Goal: Transaction & Acquisition: Purchase product/service

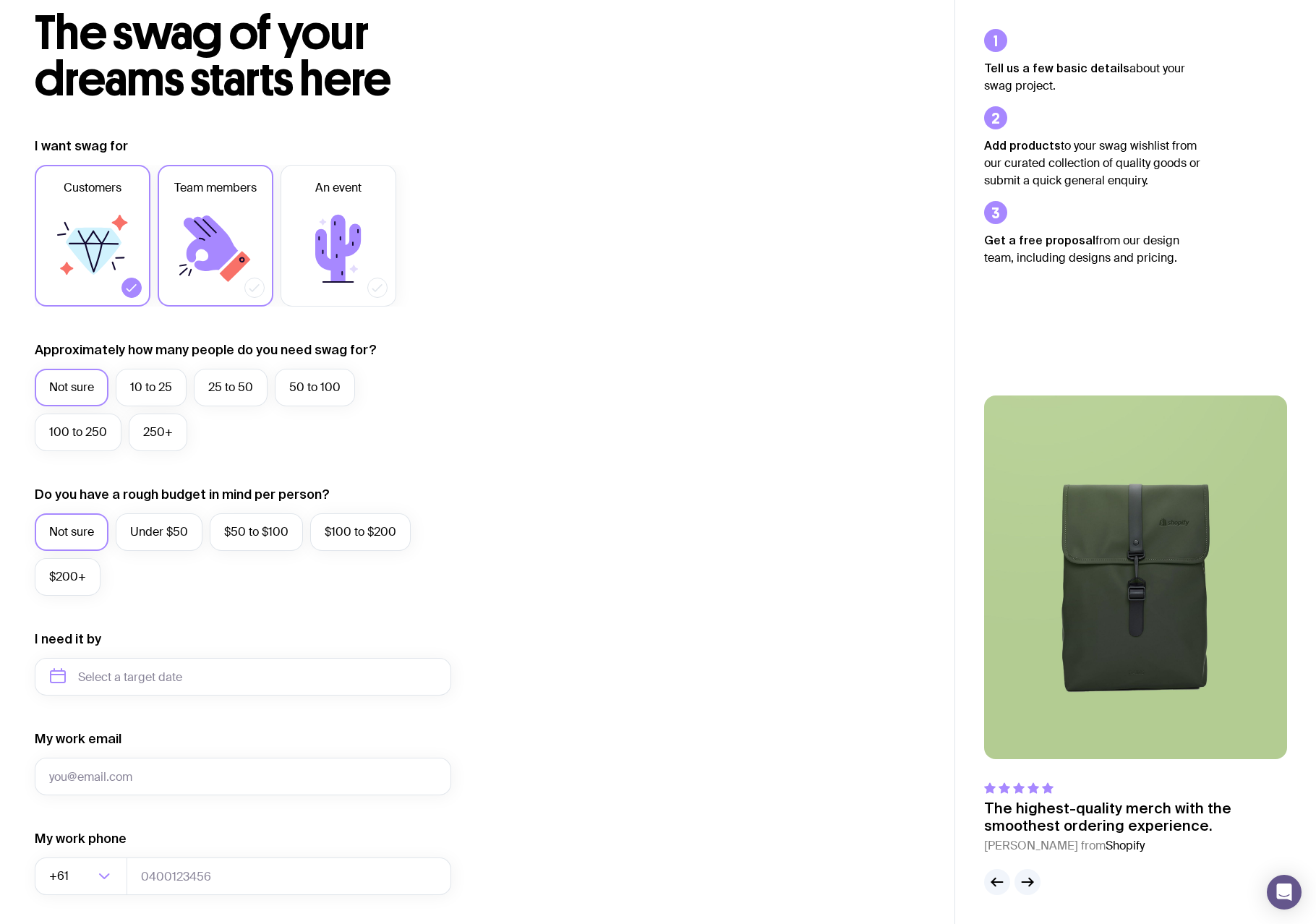
click at [191, 231] on icon at bounding box center [216, 249] width 87 height 87
click at [0, 0] on input "Team members" at bounding box center [0, 0] width 0 height 0
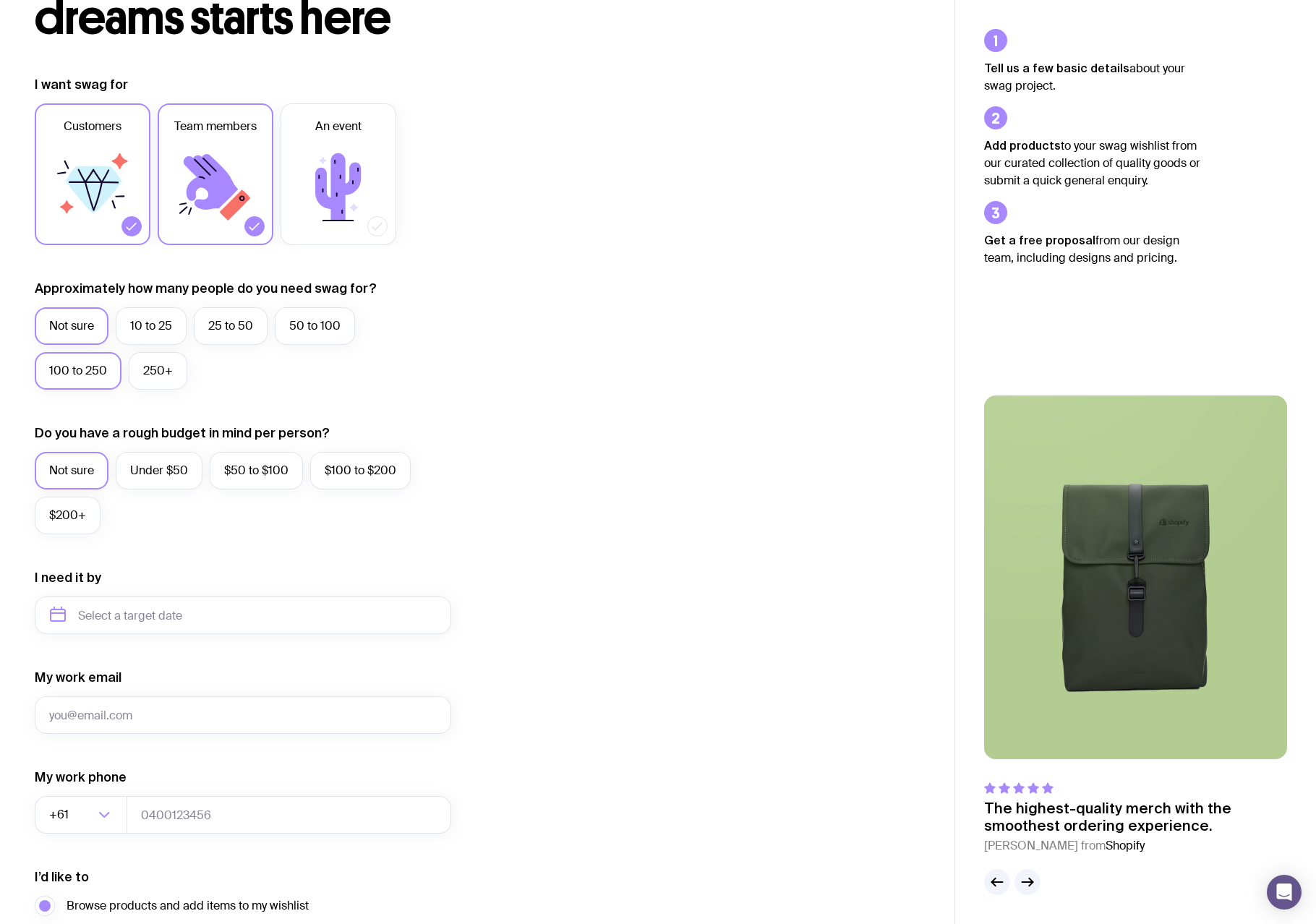
scroll to position [147, 0]
click at [83, 374] on label "100 to 250" at bounding box center [78, 369] width 87 height 37
click at [0, 0] on input "100 to 250" at bounding box center [0, 0] width 0 height 0
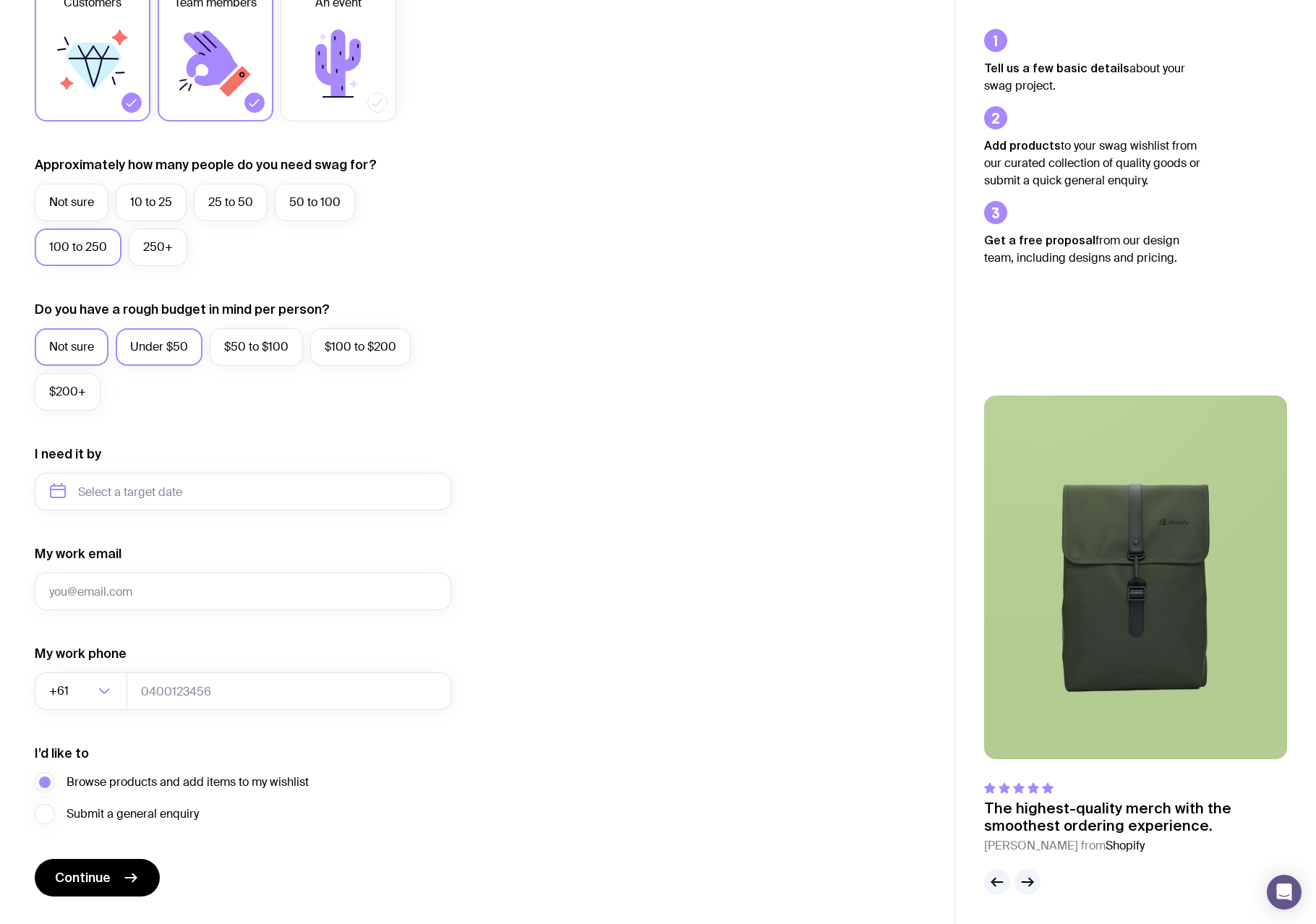
click at [140, 346] on label "Under $50" at bounding box center [160, 346] width 87 height 37
click at [0, 0] on input "Under $50" at bounding box center [0, 0] width 0 height 0
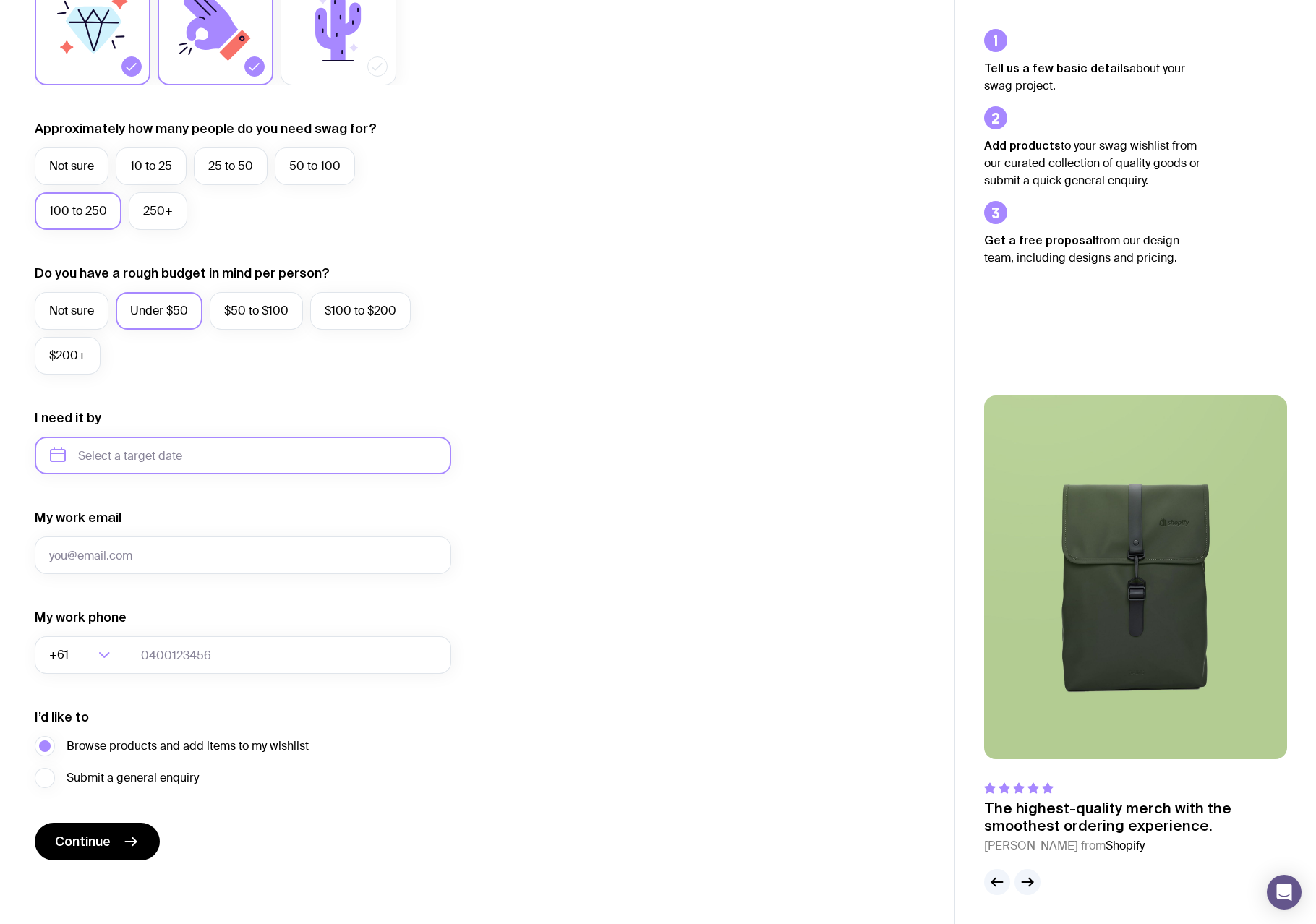
click at [122, 457] on input "text" at bounding box center [243, 455] width 417 height 37
click at [127, 635] on button "Nov" at bounding box center [127, 634] width 53 height 29
type input "[DATE]"
click at [94, 824] on button "Continue" at bounding box center [97, 842] width 125 height 37
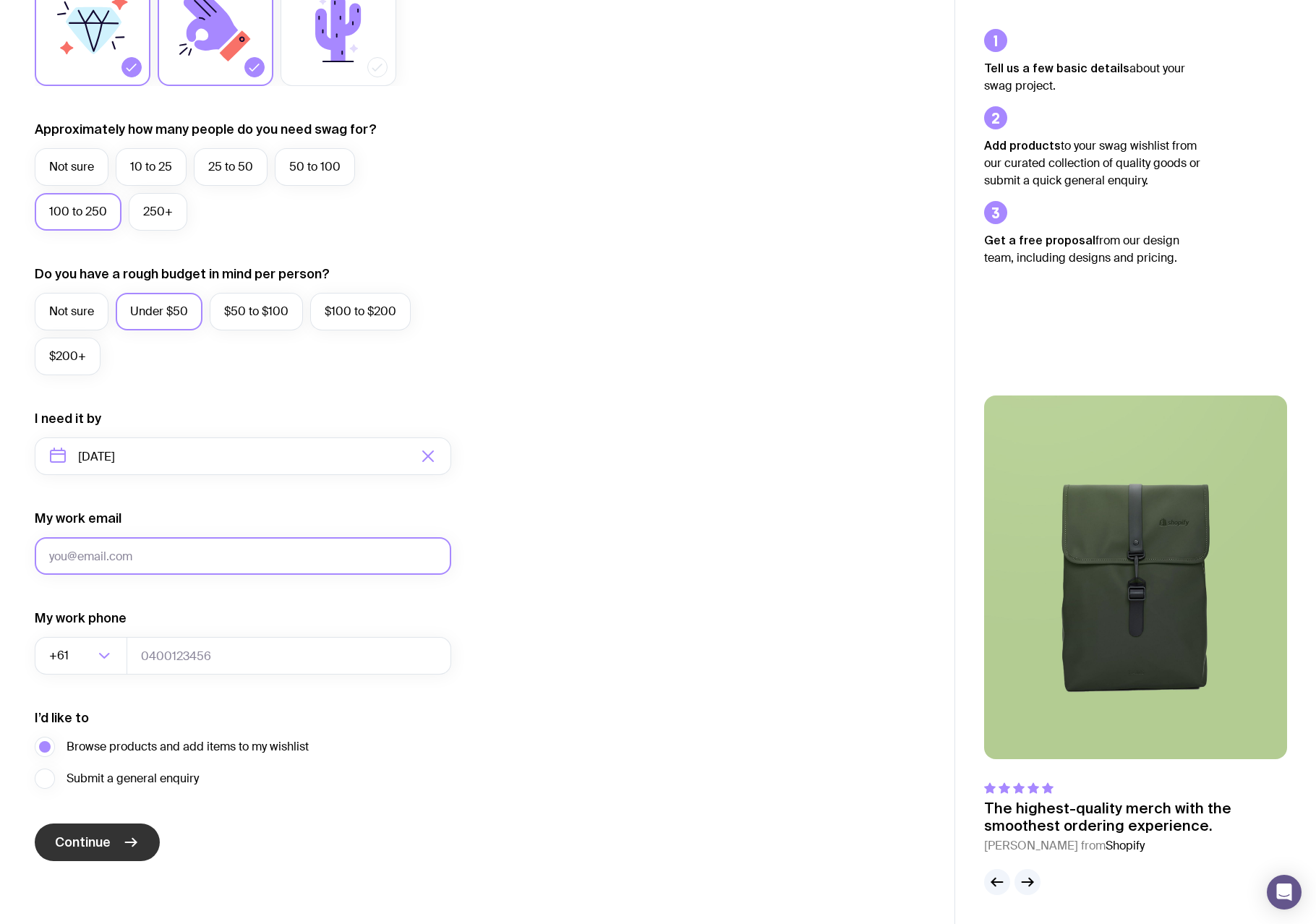
scroll to position [303, 0]
type input "[EMAIL_ADDRESS][DOMAIN_NAME]"
click at [172, 660] on input "tel" at bounding box center [289, 656] width 324 height 37
type input "0400123123"
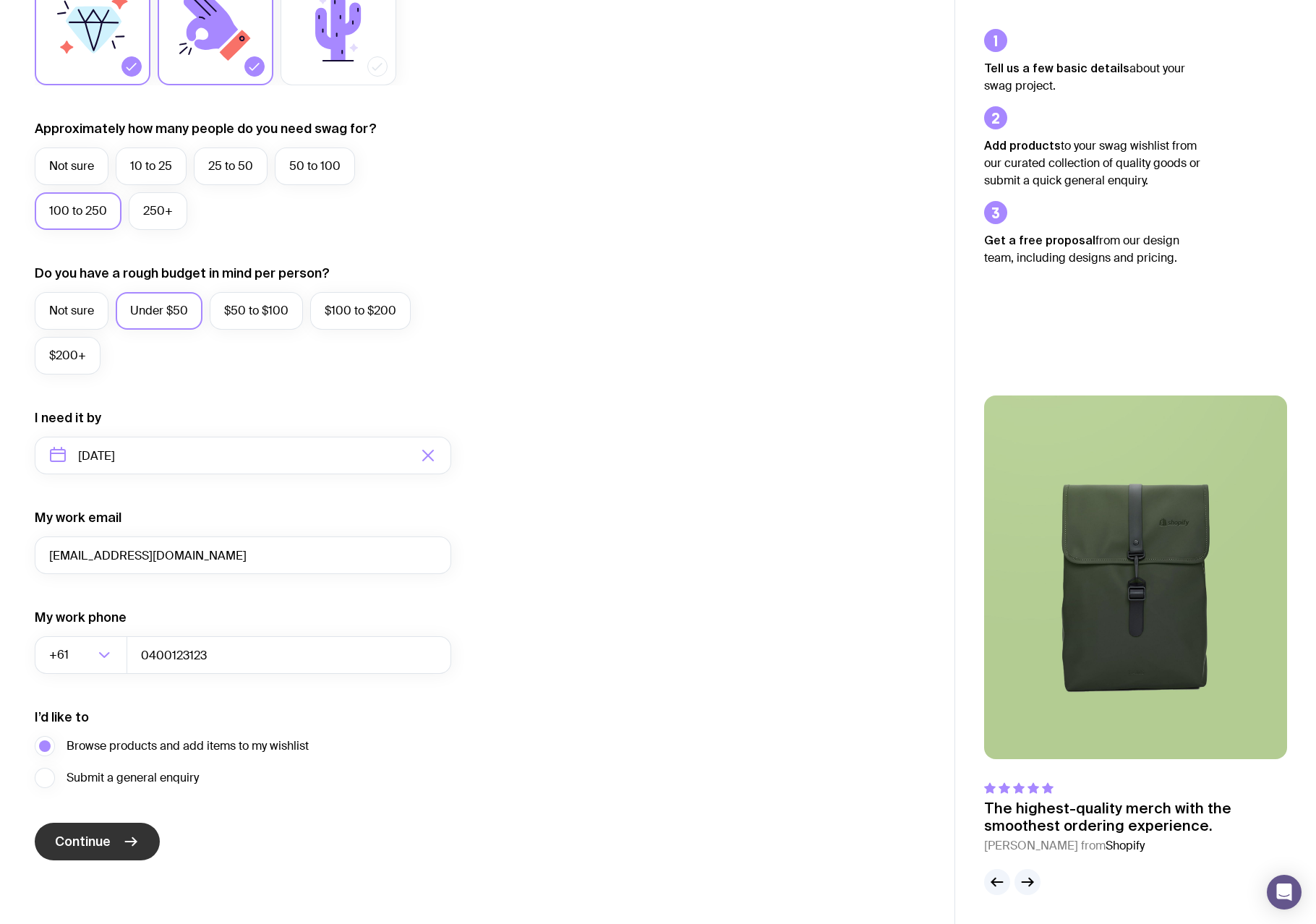
click at [80, 855] on button "Continue" at bounding box center [97, 841] width 125 height 37
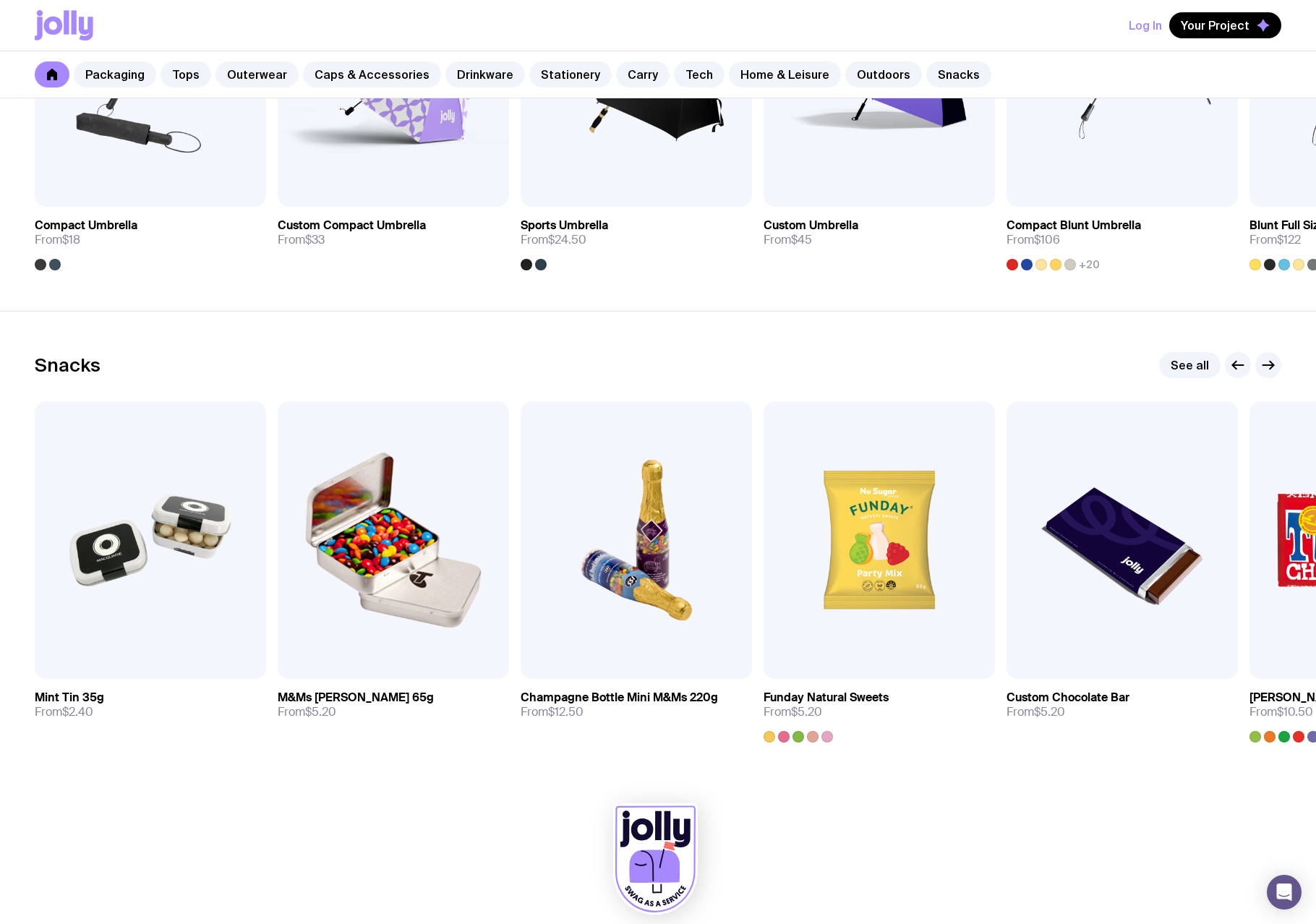
scroll to position [4721, 0]
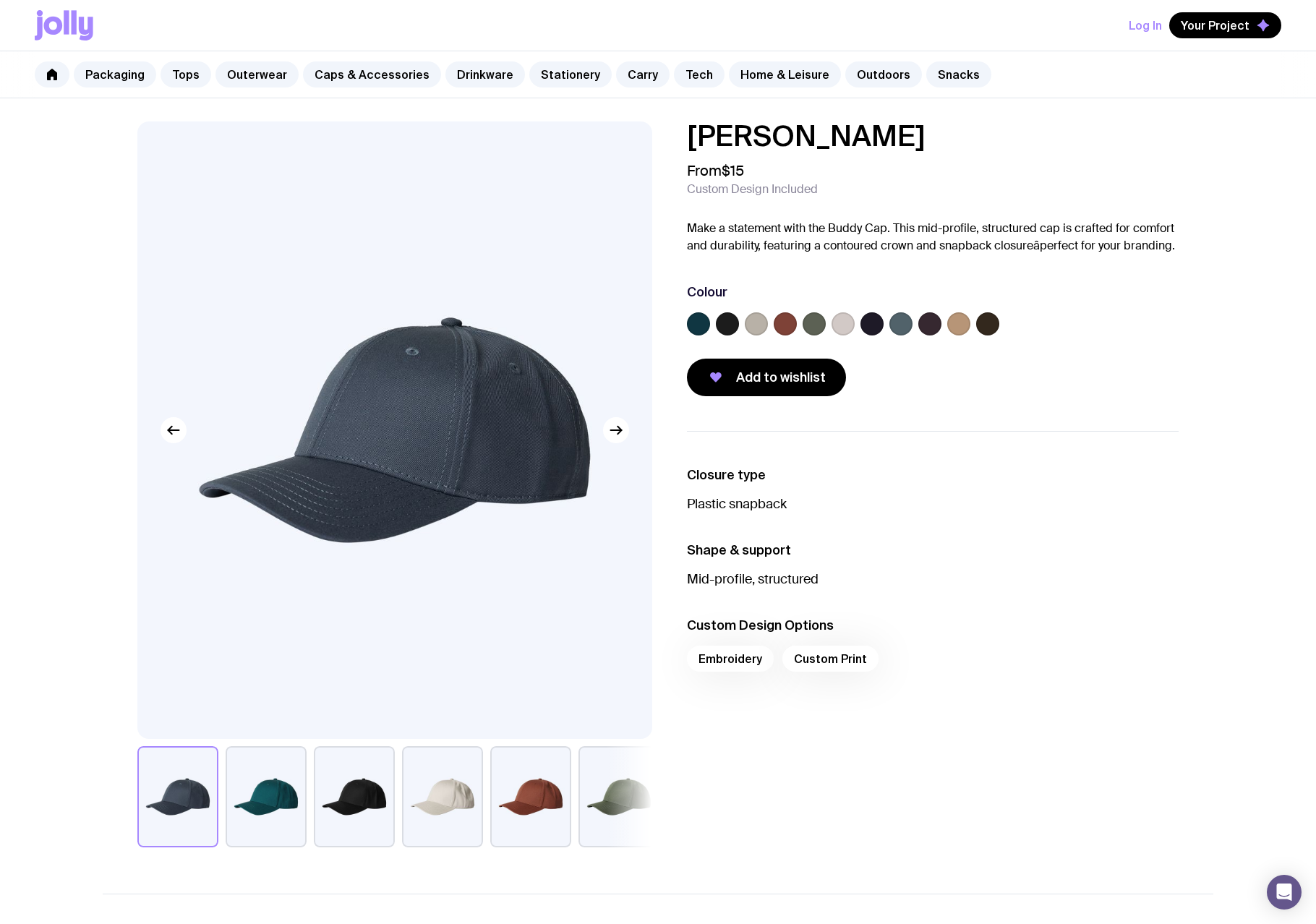
click at [725, 663] on div "Embroidery Custom Print" at bounding box center [933, 662] width 492 height 34
click at [722, 658] on div "Embroidery Custom Print" at bounding box center [933, 662] width 492 height 34
click at [728, 659] on div "Embroidery Custom Print" at bounding box center [933, 662] width 492 height 34
